Goal: Task Accomplishment & Management: Use online tool/utility

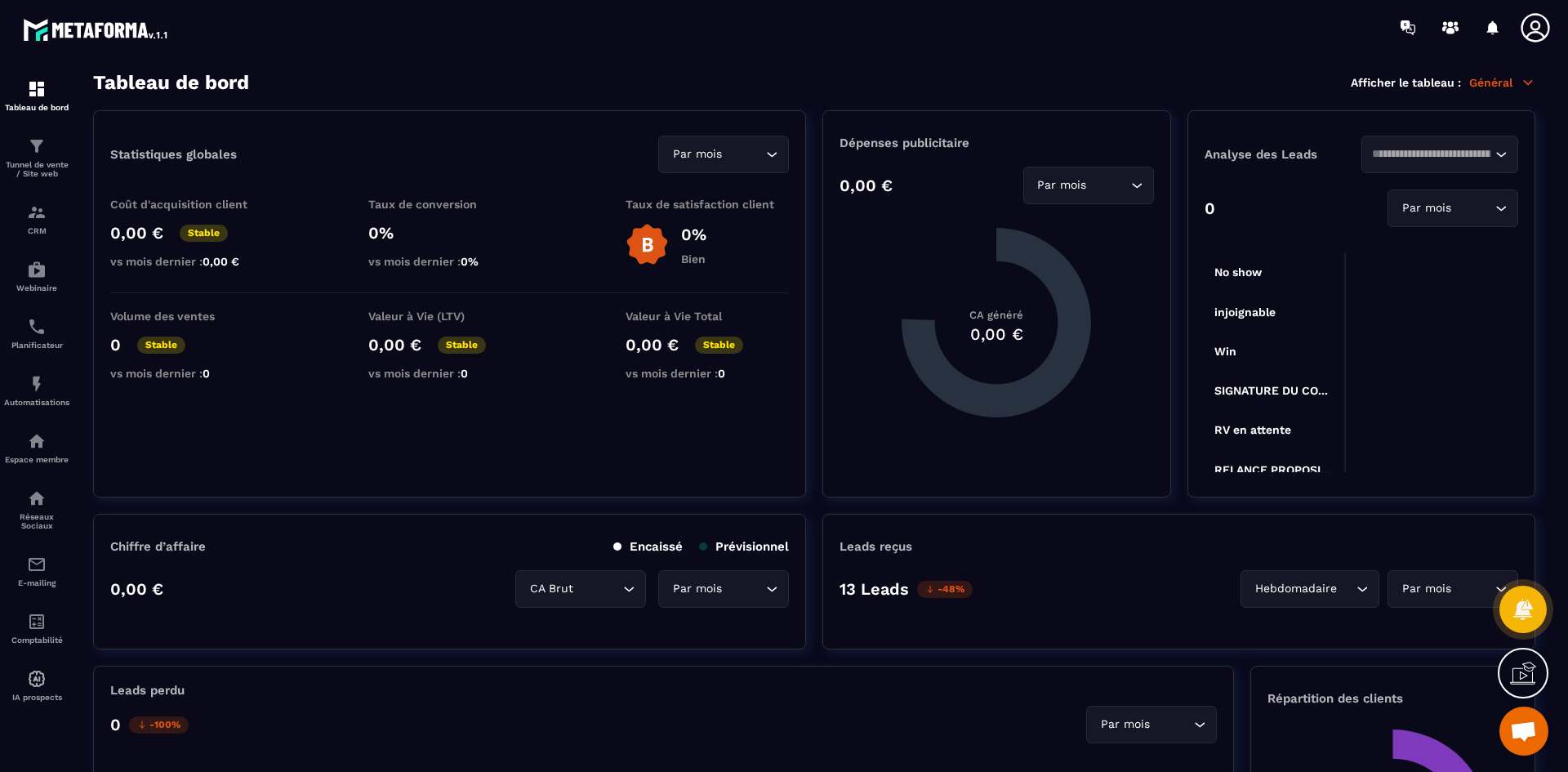
scroll to position [4721, 0]
click at [34, 172] on p "Tunnel de vente / Site web" at bounding box center [37, 168] width 65 height 18
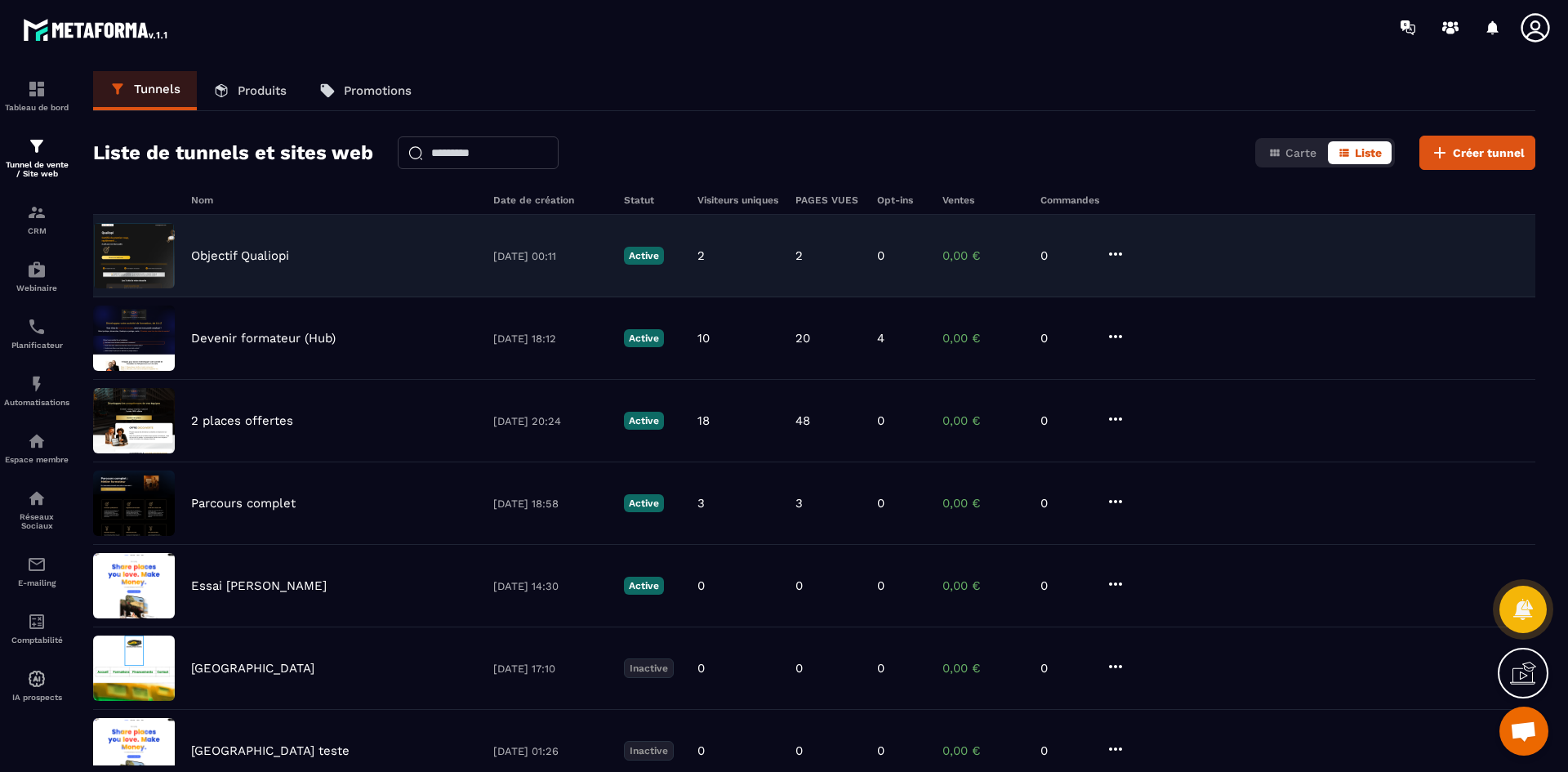
click at [289, 260] on p "Objectif Qualiopi" at bounding box center [240, 255] width 98 height 15
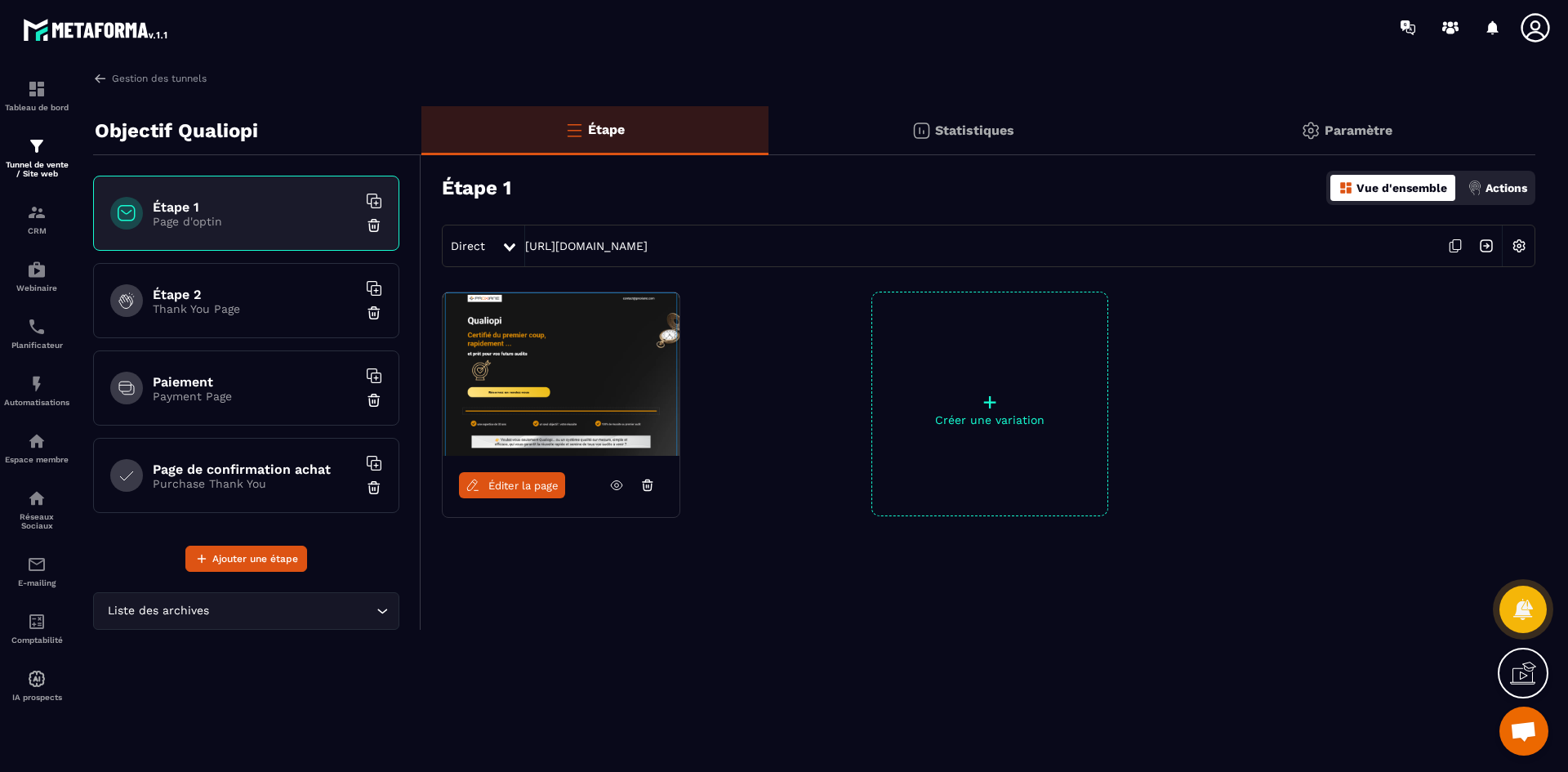
click at [559, 484] on span "Éditer la page" at bounding box center [524, 486] width 70 height 12
